Goal: Check status: Check status

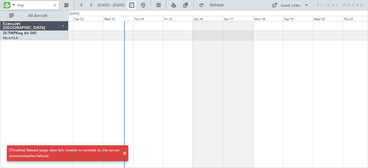
type input "twp"
click at [136, 5] on button at bounding box center [131, 5] width 9 height 9
select select "8"
select select "2025"
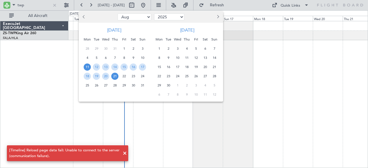
click at [217, 18] on span "Next month" at bounding box center [217, 16] width 3 height 3
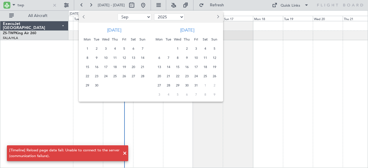
click at [206, 47] on span "4" at bounding box center [205, 48] width 7 height 7
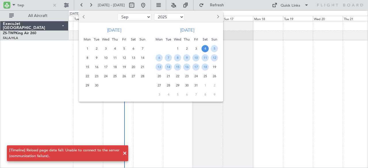
click at [206, 47] on span "4" at bounding box center [205, 48] width 7 height 7
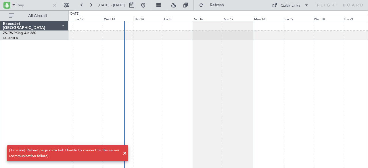
select select "10"
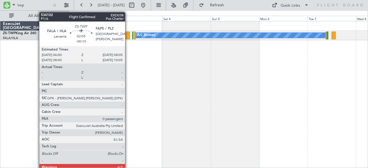
click at [128, 36] on div at bounding box center [128, 36] width 4 height 8
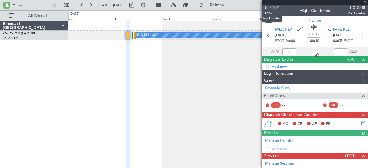
click at [271, 7] on span "534102" at bounding box center [272, 8] width 14 height 6
